Goal: Task Accomplishment & Management: Manage account settings

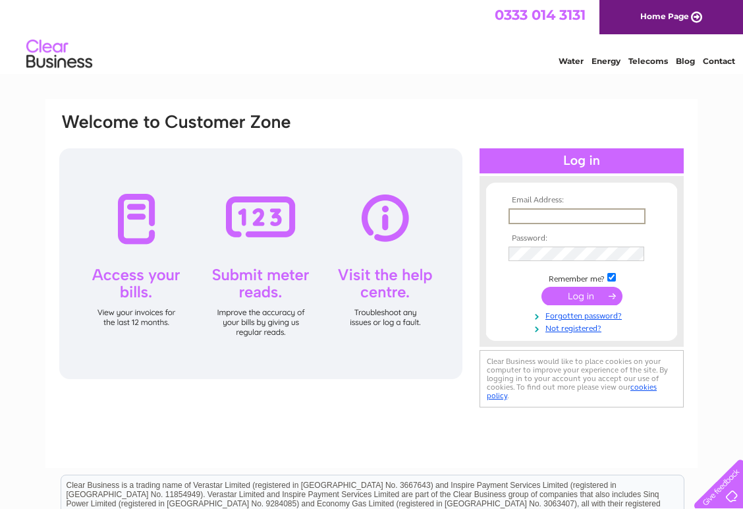
click at [518, 217] on input "text" at bounding box center [577, 216] width 137 height 16
type input "maryjohn1948@outlook.com"
click at [578, 294] on input "submit" at bounding box center [581, 294] width 81 height 18
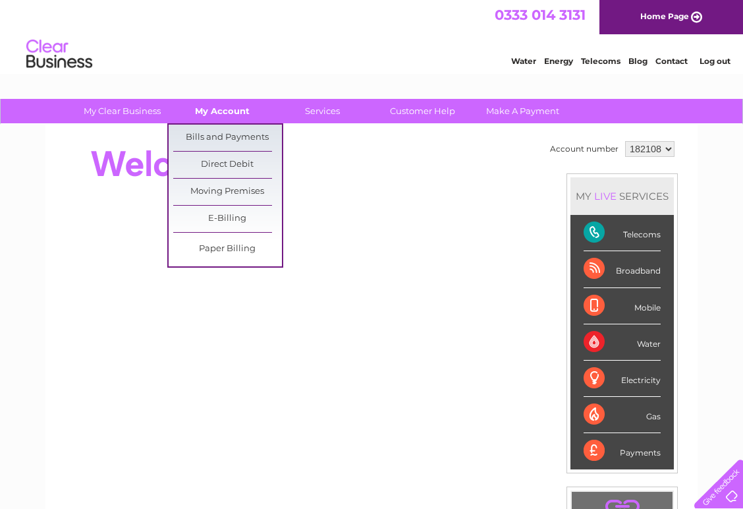
click at [227, 102] on link "My Account" at bounding box center [222, 111] width 109 height 24
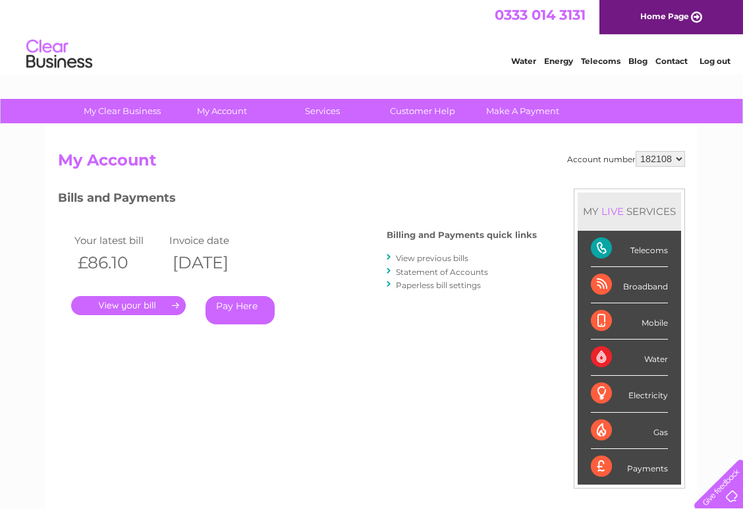
click at [119, 300] on link "." at bounding box center [128, 305] width 115 height 19
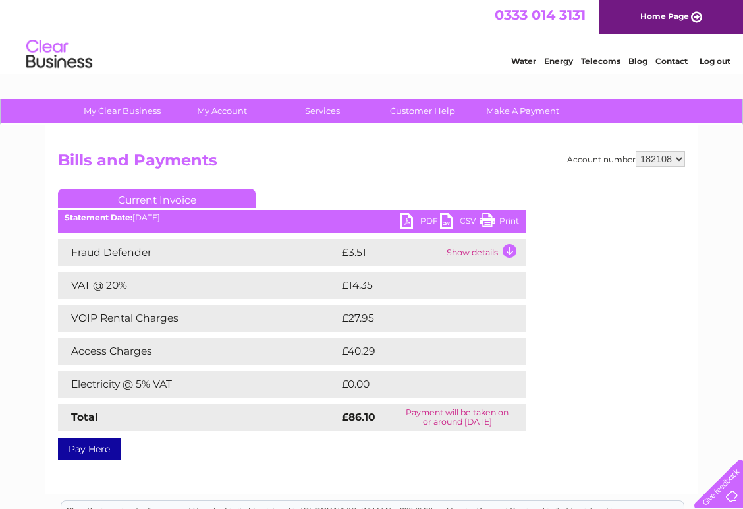
click at [485, 221] on link "Print" at bounding box center [500, 222] width 40 height 19
click at [119, 194] on link "Current Invoice" at bounding box center [157, 198] width 198 height 20
click at [703, 62] on link "Log out" at bounding box center [715, 61] width 31 height 10
